Goal: Navigation & Orientation: Find specific page/section

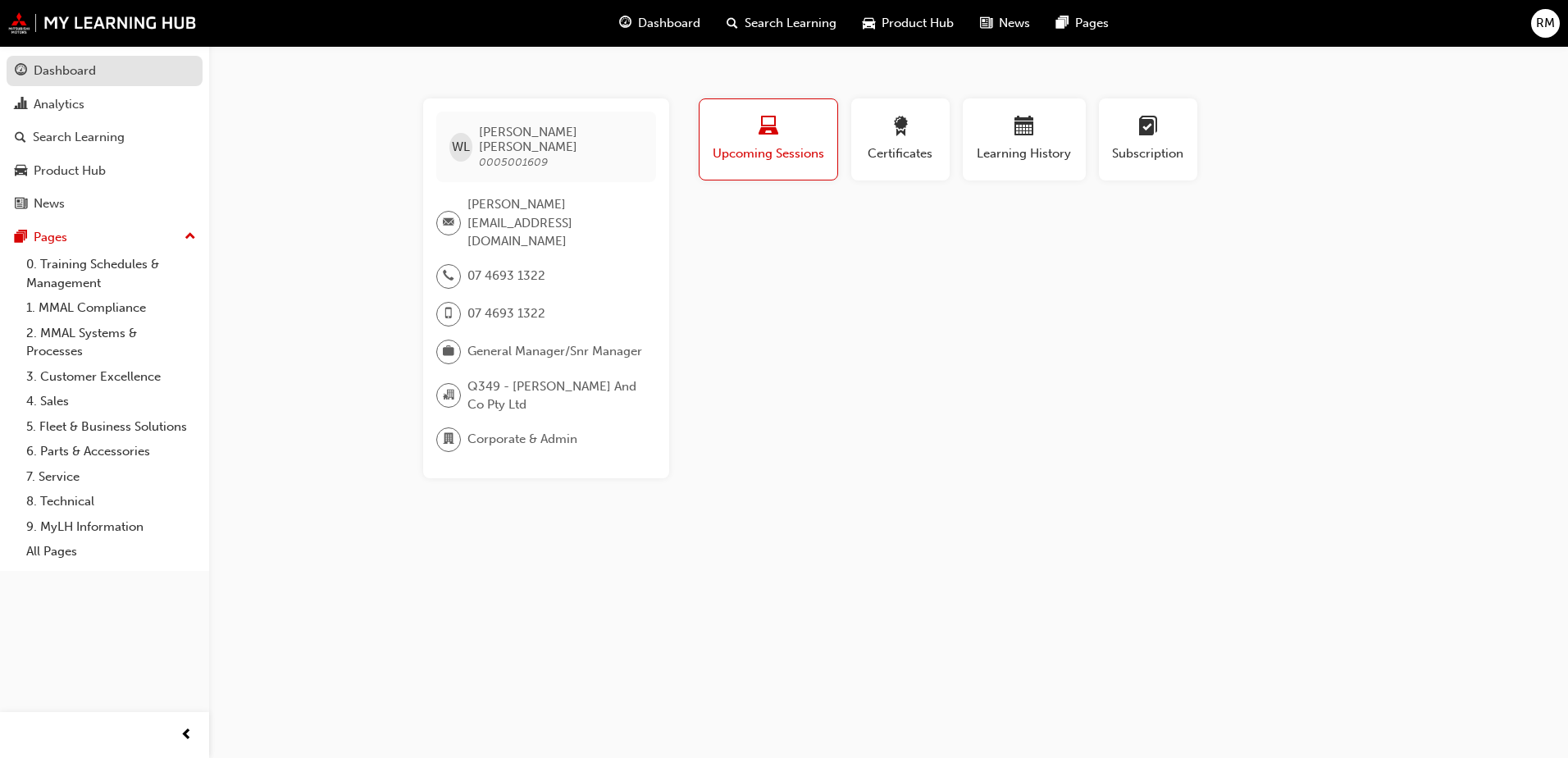
click at [81, 75] on div "Dashboard" at bounding box center [65, 71] width 63 height 19
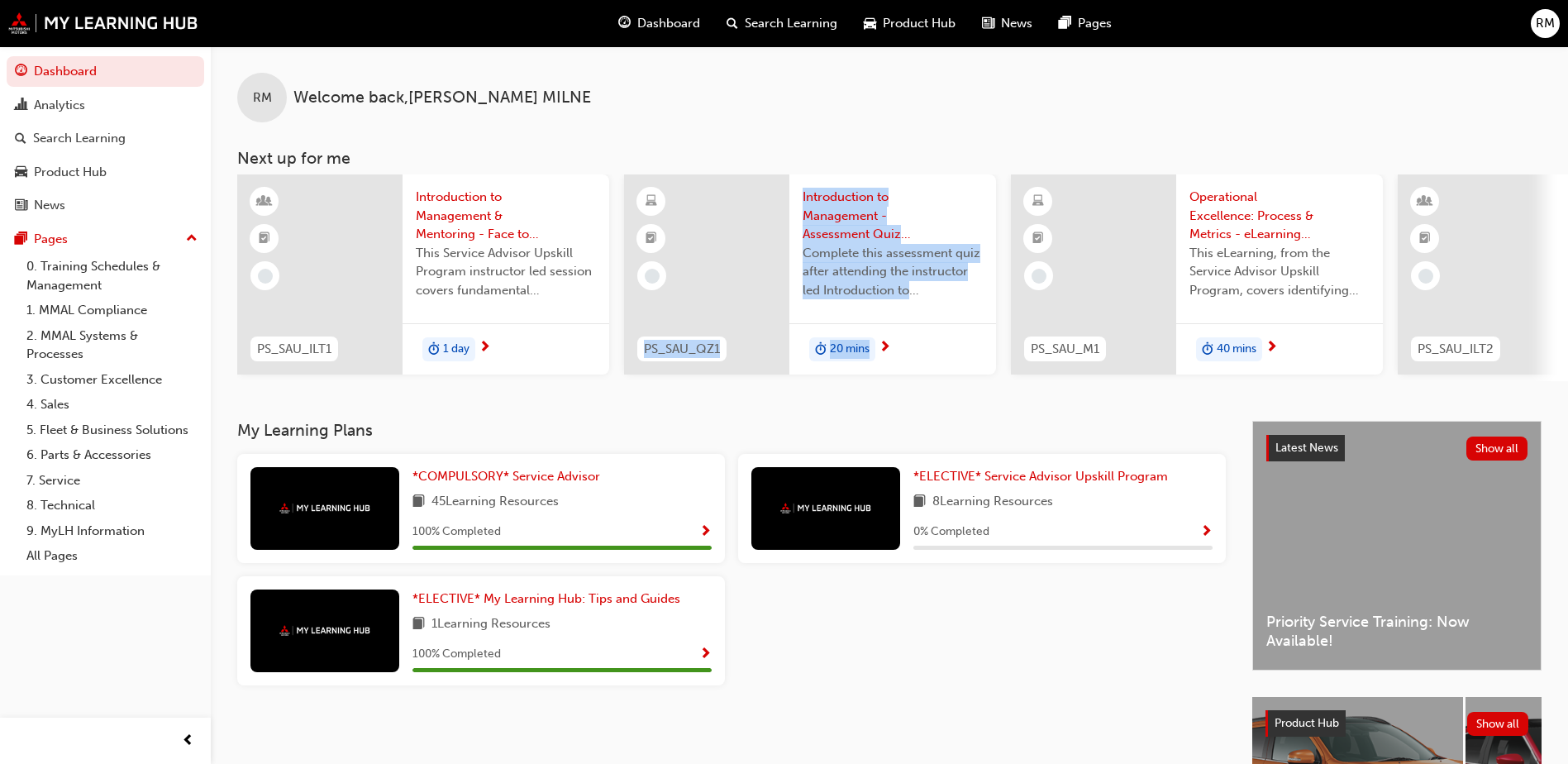
drag, startPoint x: 654, startPoint y: 389, endPoint x: 1079, endPoint y: 397, distance: 425.1
click at [1079, 397] on div "RM Welcome back , [PERSON_NAME] Next up for me PS_SAU_ILT1 Introduction to Mana…" at bounding box center [888, 234] width 1357 height 375
drag, startPoint x: 903, startPoint y: 414, endPoint x: 902, endPoint y: 375, distance: 39.0
click at [903, 413] on div "RM Welcome back , [PERSON_NAME] Next up for me PS_SAU_ILT1 Introduction to Mana…" at bounding box center [888, 234] width 1357 height 375
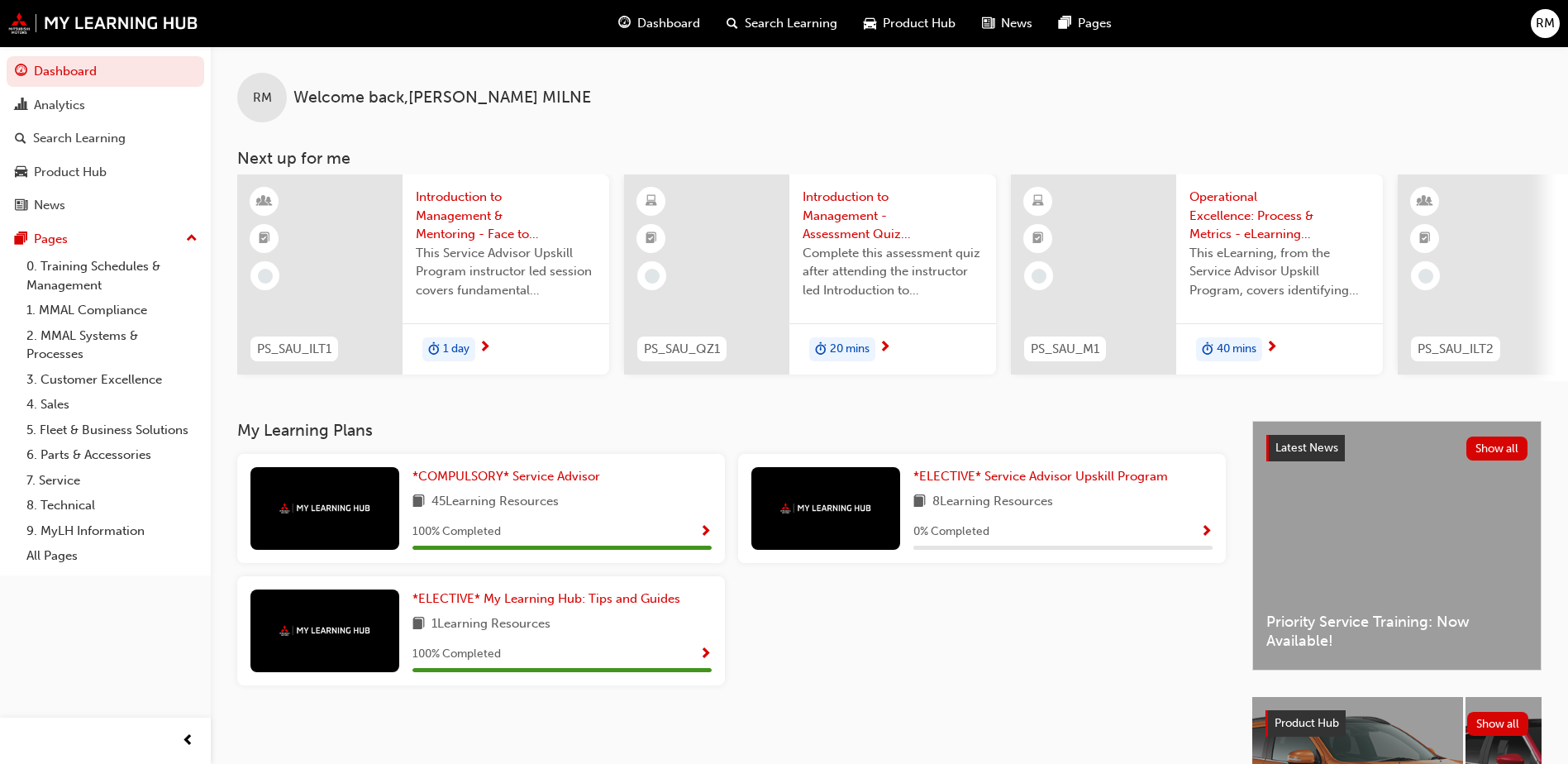
click at [879, 131] on div "RM Welcome back , [PERSON_NAME] Next up for me PS_SAU_ILT1 Introduction to Mana…" at bounding box center [888, 214] width 1357 height 335
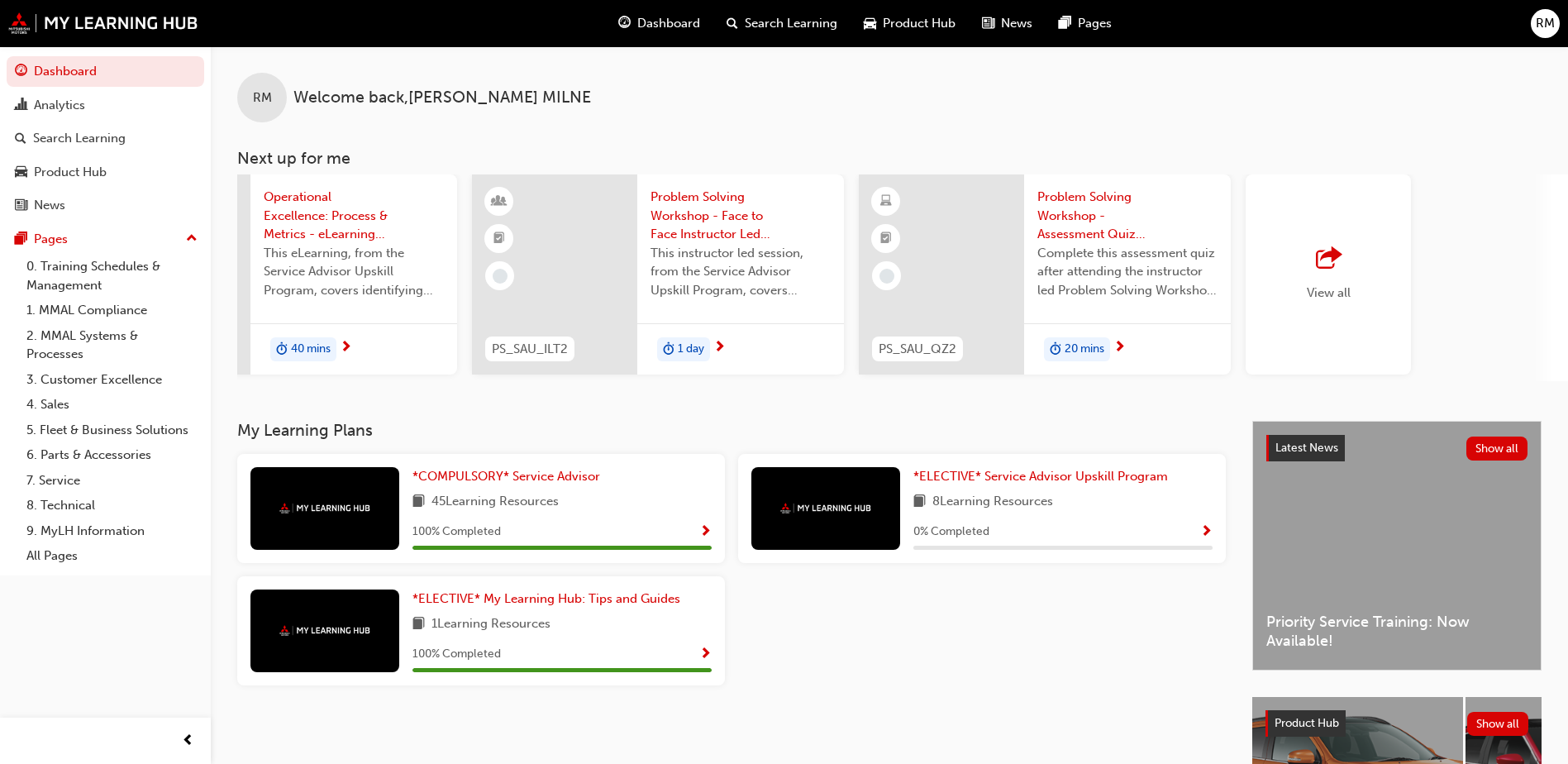
scroll to position [0, 987]
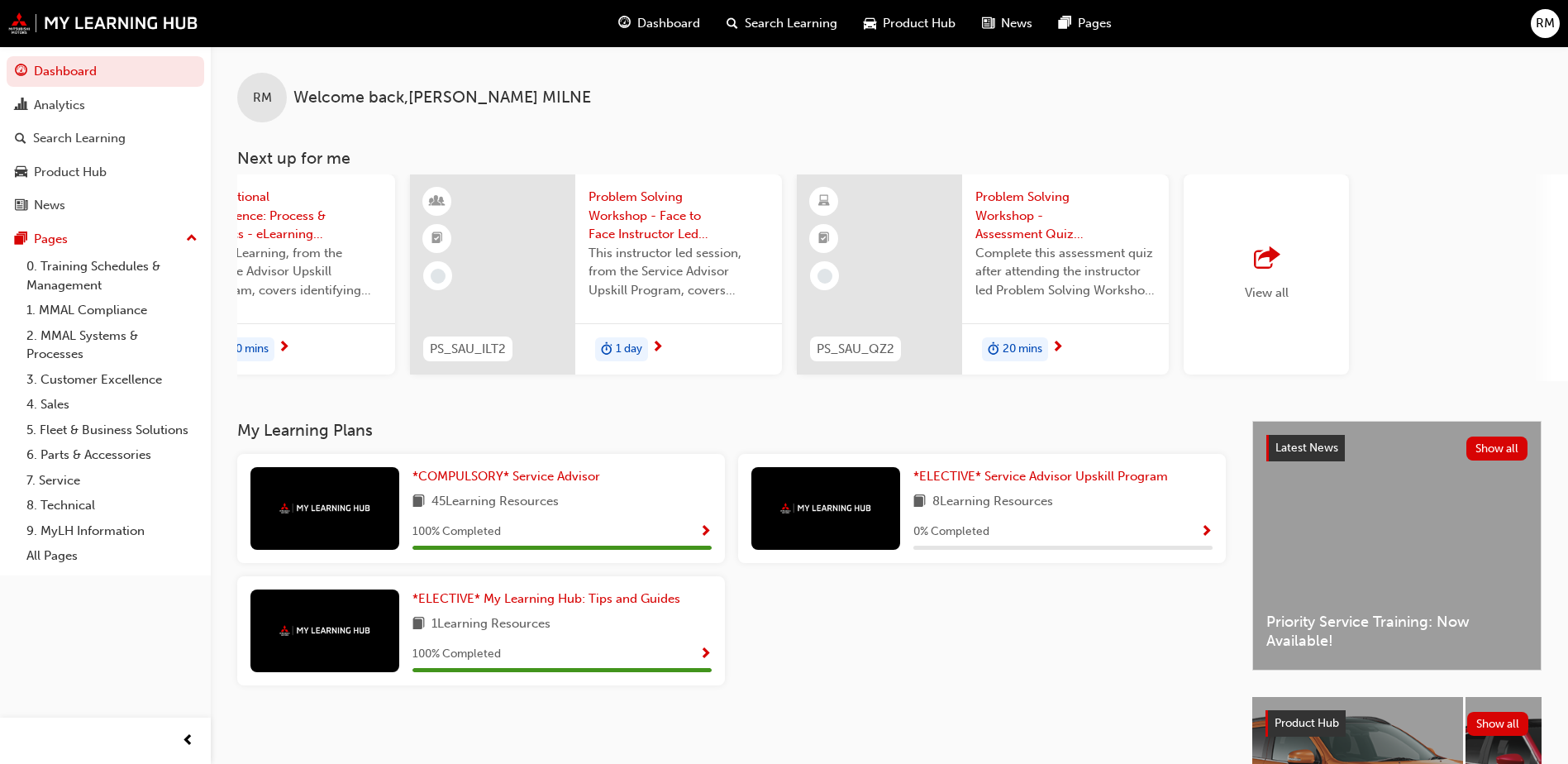
click at [1267, 285] on span "View all" at bounding box center [1266, 293] width 44 height 15
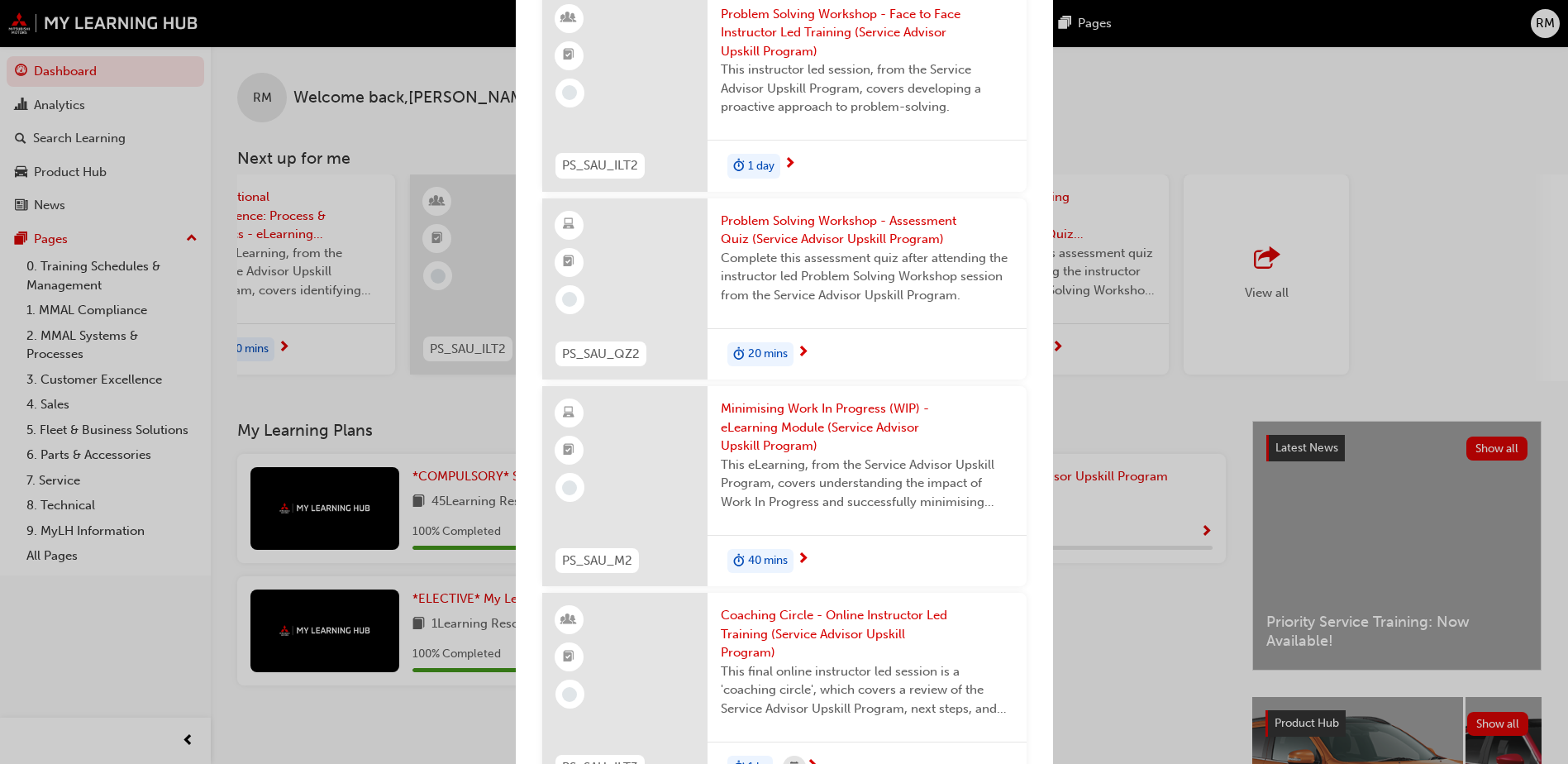
scroll to position [970, 0]
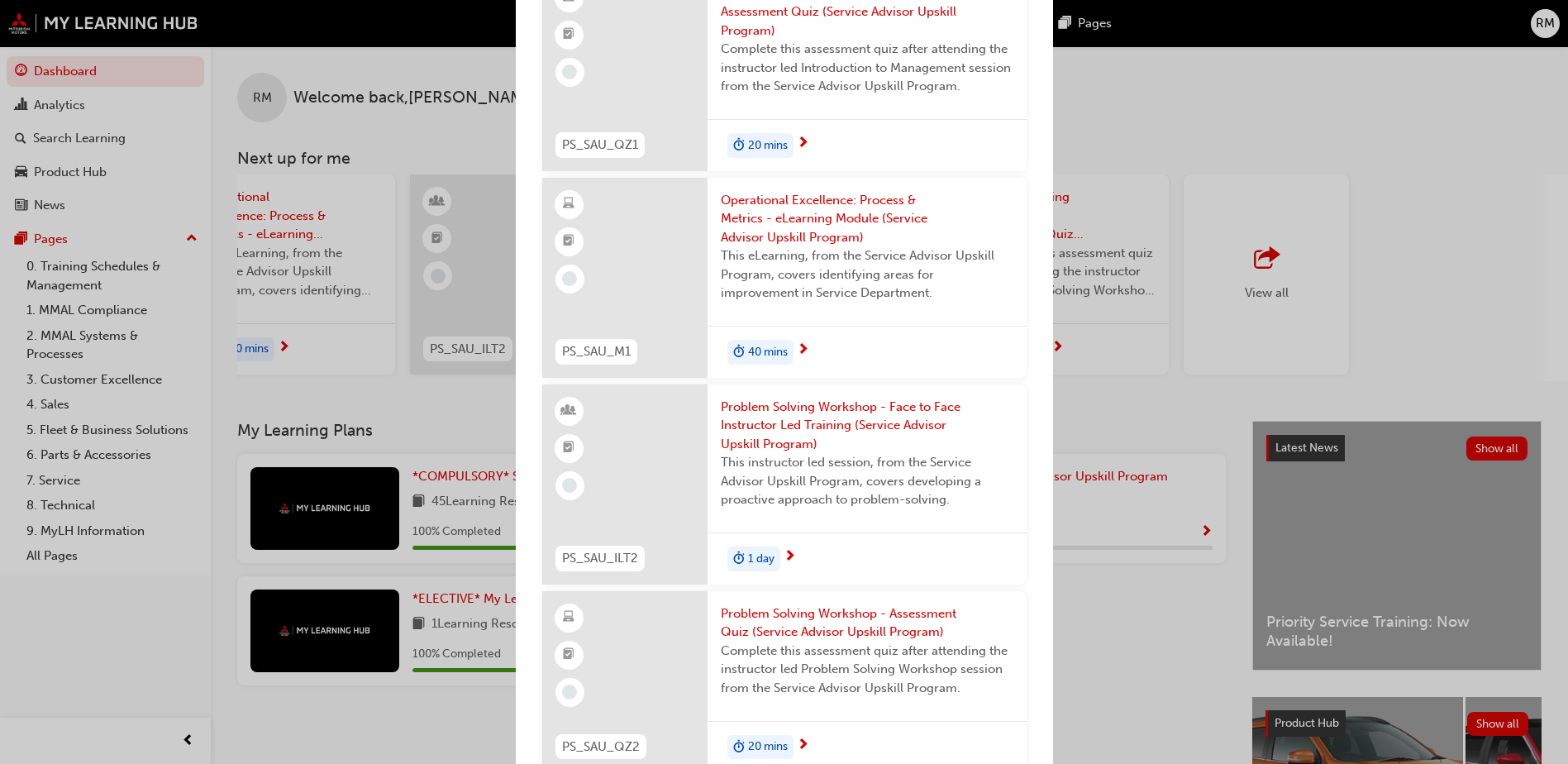
drag, startPoint x: 903, startPoint y: 284, endPoint x: 945, endPoint y: 264, distance: 46.5
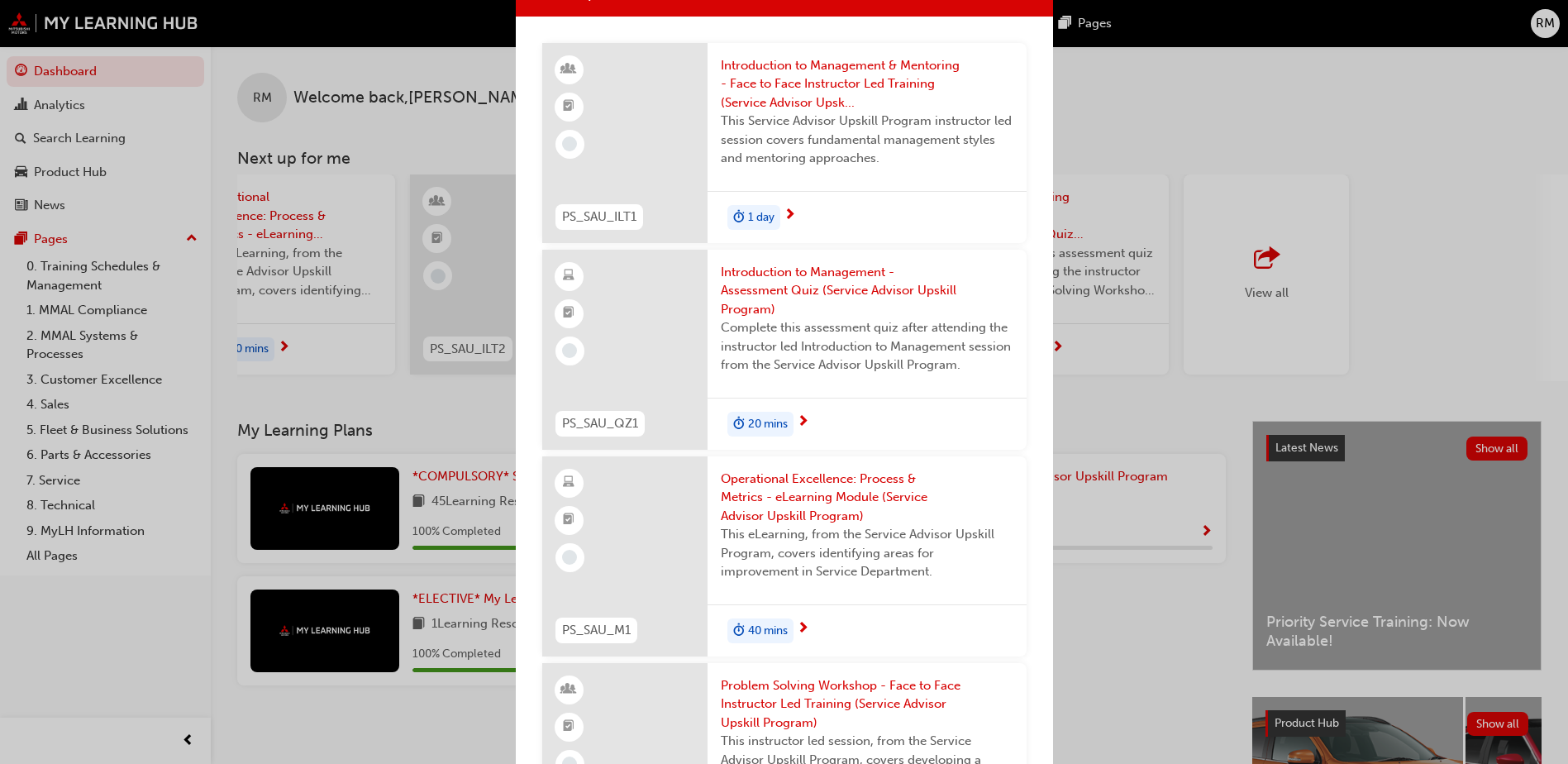
scroll to position [0, 0]
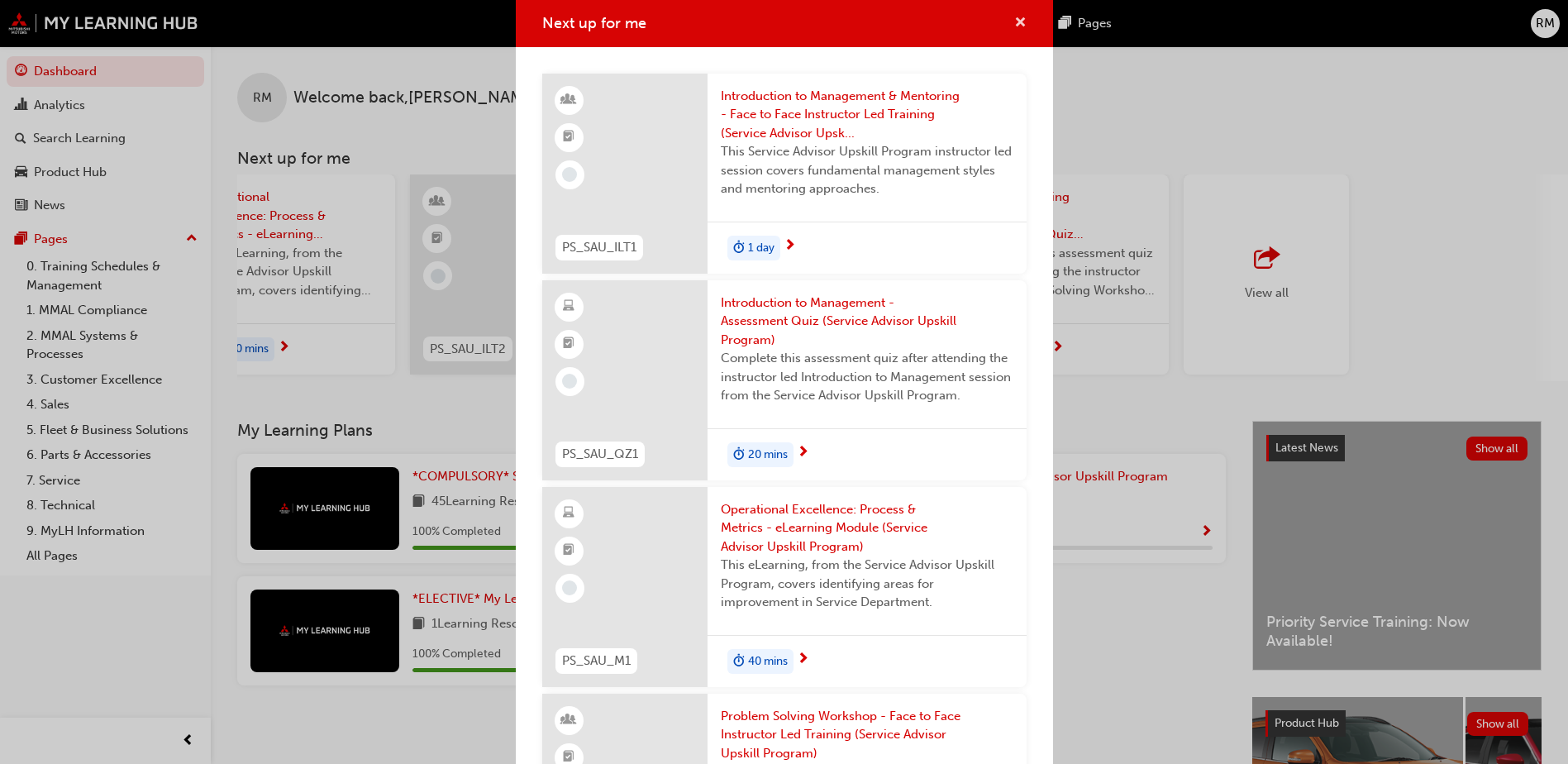
click at [1014, 27] on span "cross-icon" at bounding box center [1020, 24] width 12 height 15
